Goal: Navigation & Orientation: Find specific page/section

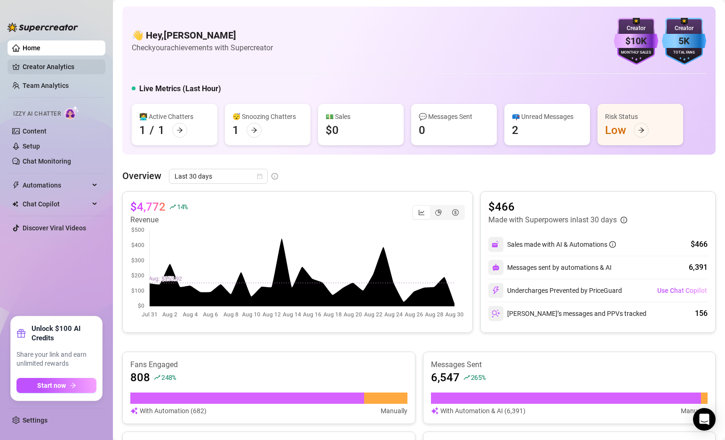
click at [36, 61] on link "Creator Analytics" at bounding box center [60, 66] width 75 height 15
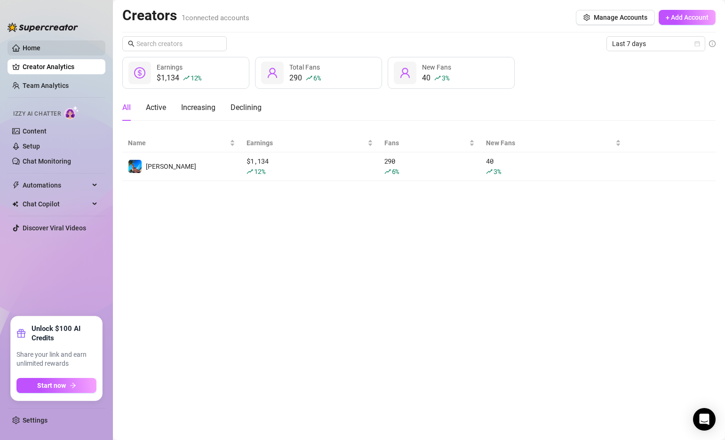
click at [39, 48] on link "Home" at bounding box center [32, 48] width 18 height 8
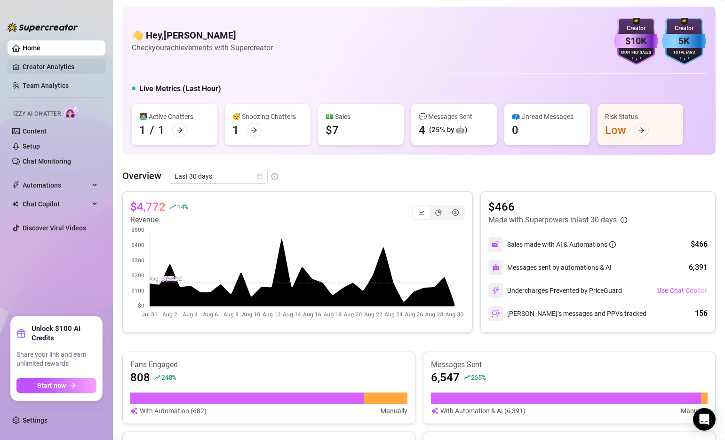
click at [34, 68] on link "Creator Analytics" at bounding box center [60, 66] width 75 height 15
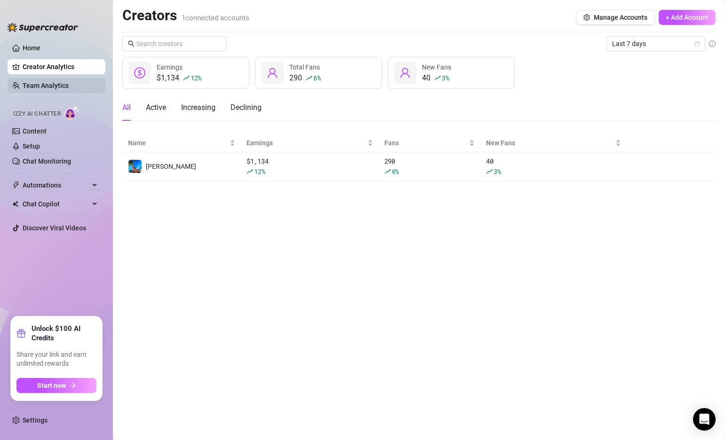
click at [66, 83] on link "Team Analytics" at bounding box center [46, 86] width 46 height 8
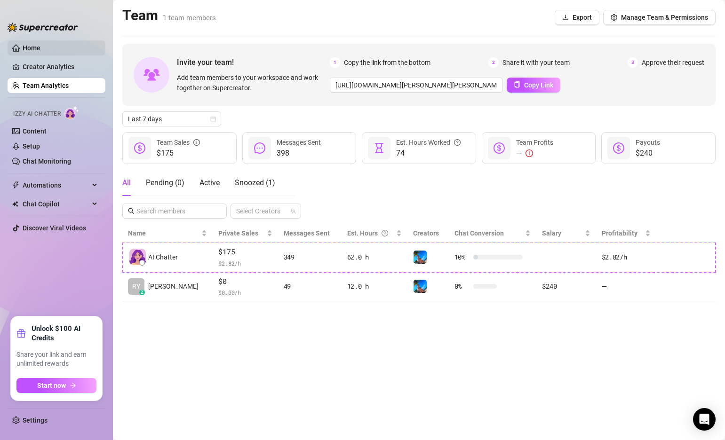
click at [39, 48] on link "Home" at bounding box center [32, 48] width 18 height 8
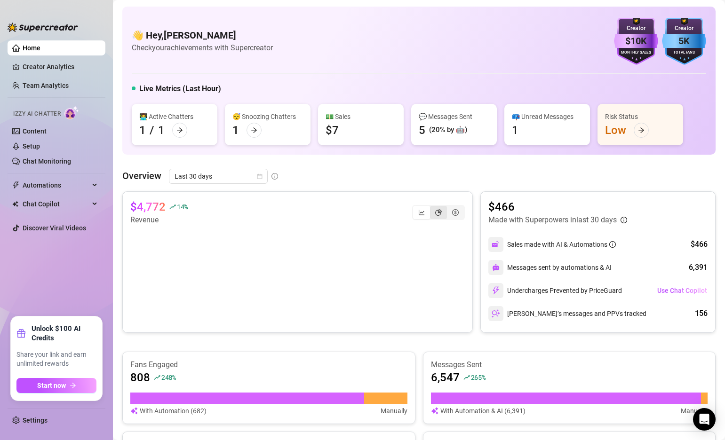
click at [439, 215] on div "segmented control" at bounding box center [438, 212] width 17 height 13
click at [432, 207] on input "segmented control" at bounding box center [432, 207] width 0 height 0
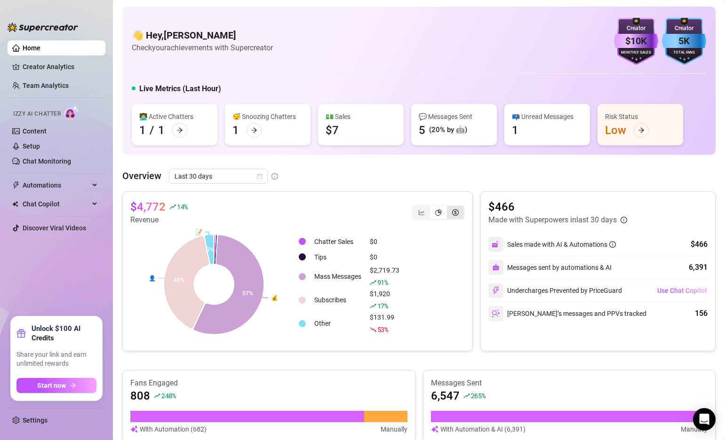
click at [452, 214] on div "segmented control" at bounding box center [455, 212] width 17 height 13
click at [449, 207] on input "segmented control" at bounding box center [449, 207] width 0 height 0
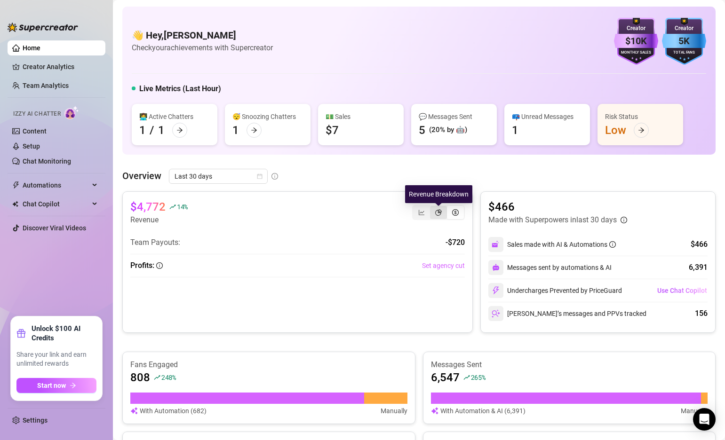
click at [437, 211] on icon "pie-chart" at bounding box center [438, 212] width 7 height 7
click at [432, 207] on input "segmented control" at bounding box center [432, 207] width 0 height 0
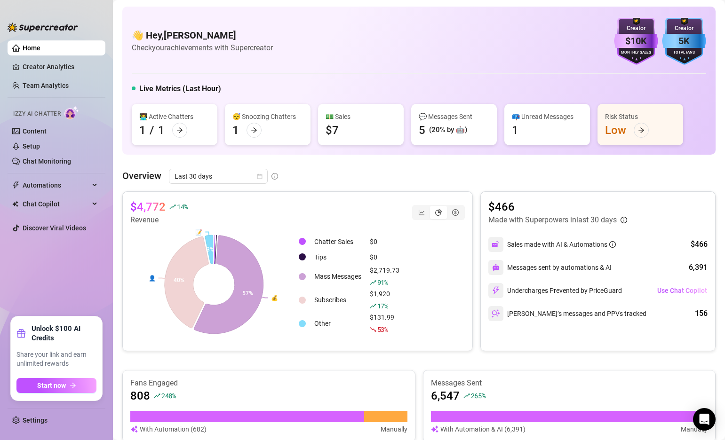
scroll to position [233, 0]
